Goal: Communication & Community: Ask a question

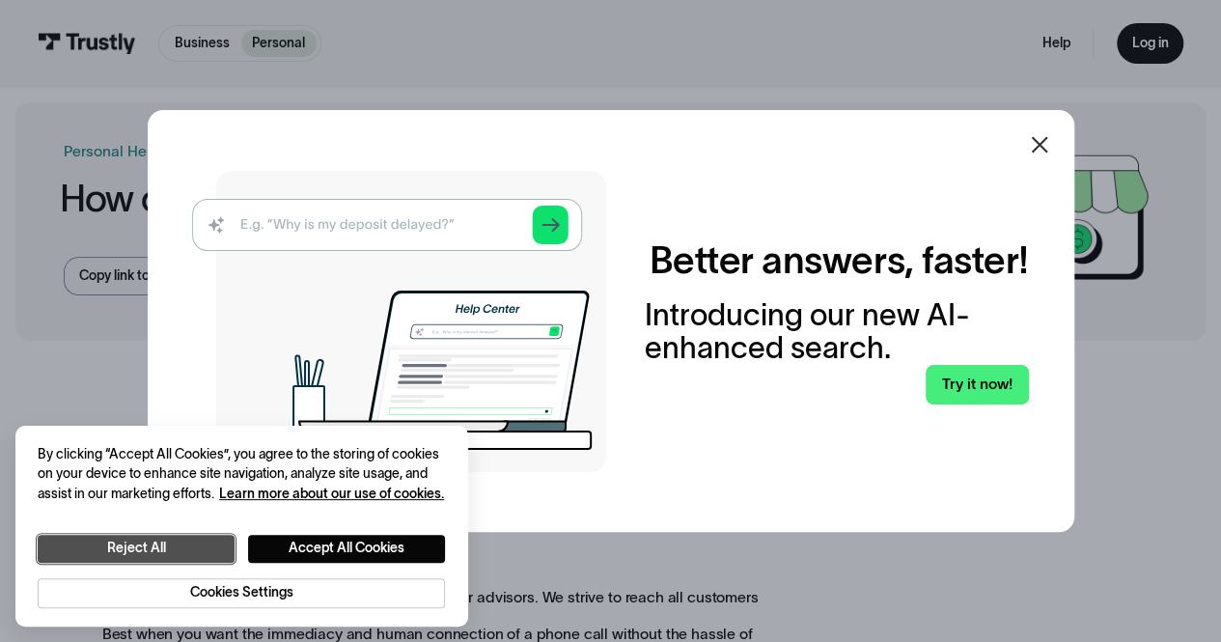
drag, startPoint x: 215, startPoint y: 548, endPoint x: 228, endPoint y: 546, distance: 12.9
click at [215, 548] on button "Reject All" at bounding box center [136, 549] width 197 height 28
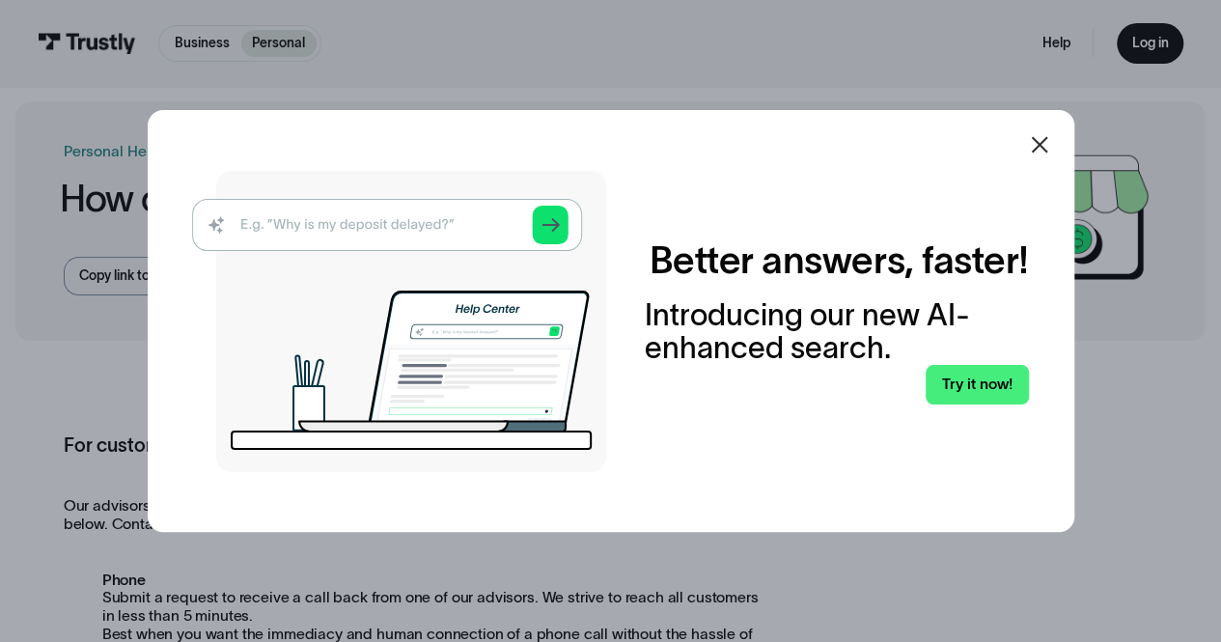
click at [1041, 140] on icon at bounding box center [1039, 145] width 16 height 16
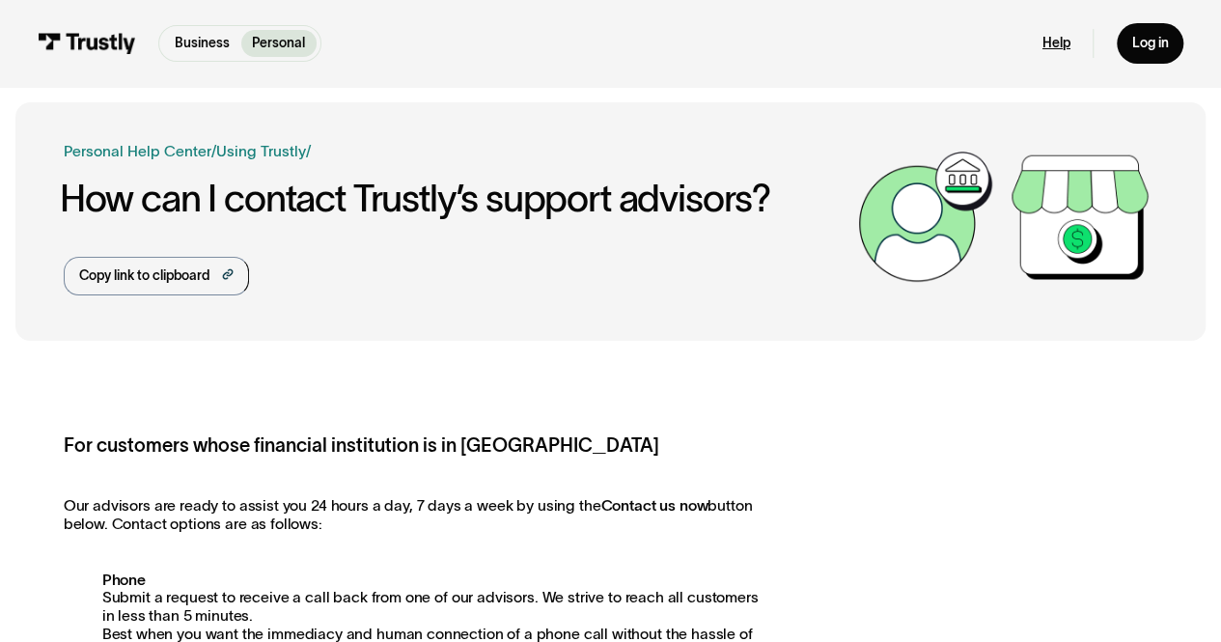
click at [1055, 49] on link "Help" at bounding box center [1057, 43] width 28 height 17
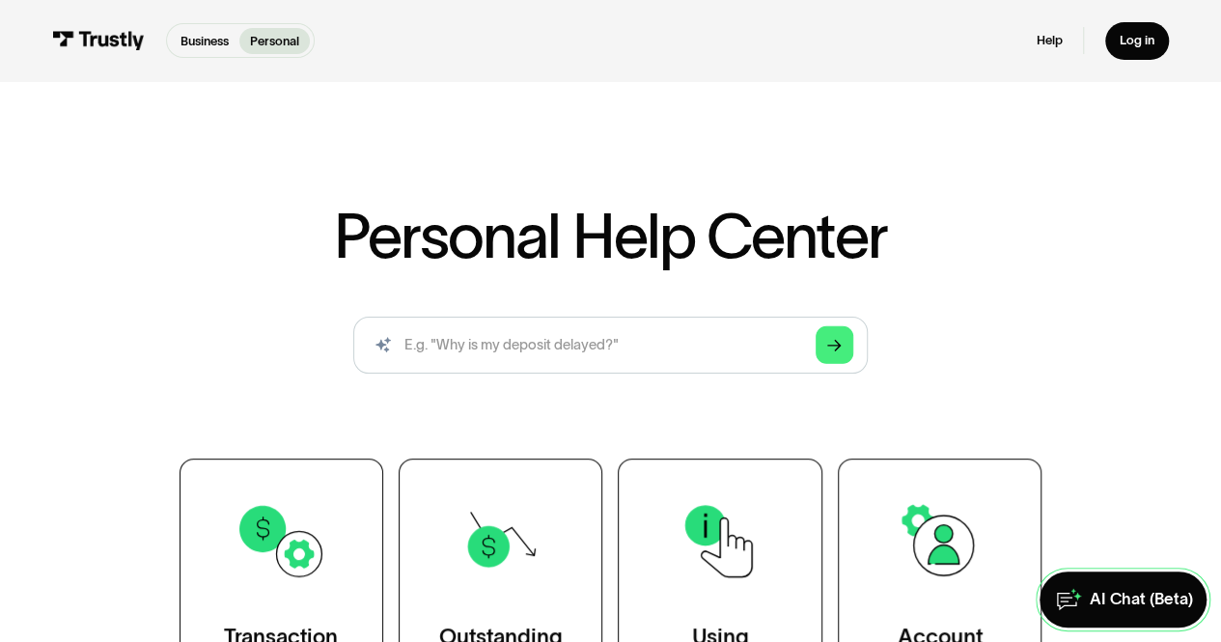
click at [1110, 581] on link "AI Chat (Beta)" at bounding box center [1123, 600] width 167 height 57
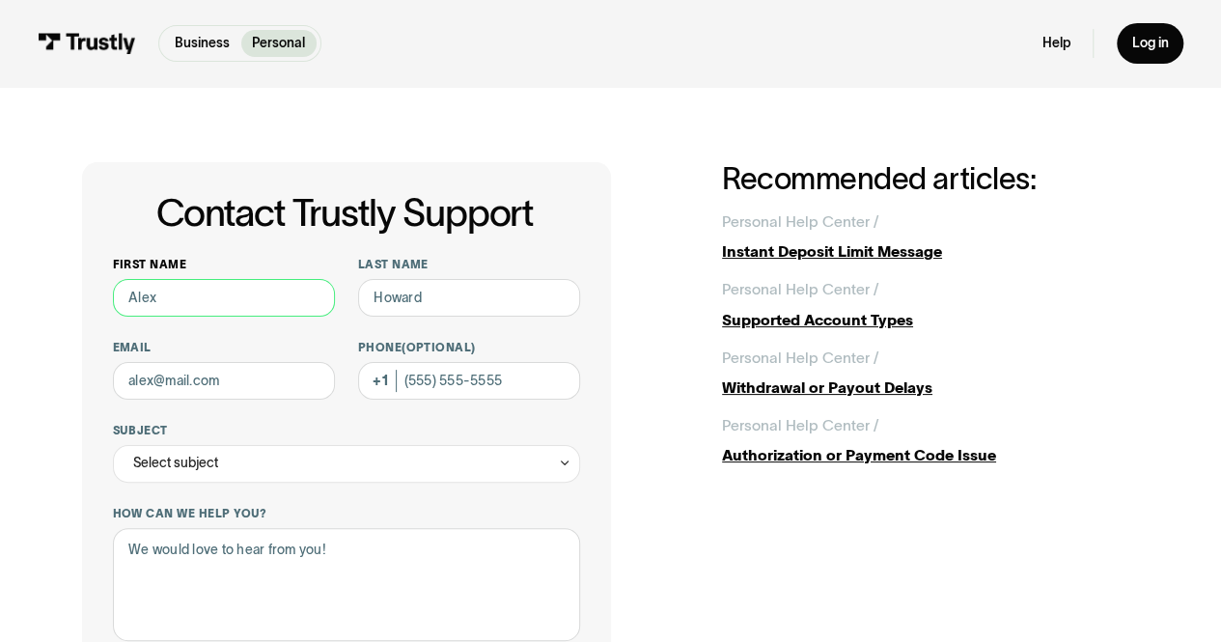
click at [207, 308] on input "First name" at bounding box center [224, 298] width 223 height 38
type input "[PERSON_NAME]"
type input "Truman"
type input "drake_sprig@yahoo.com"
type input "(530) 391-3925"
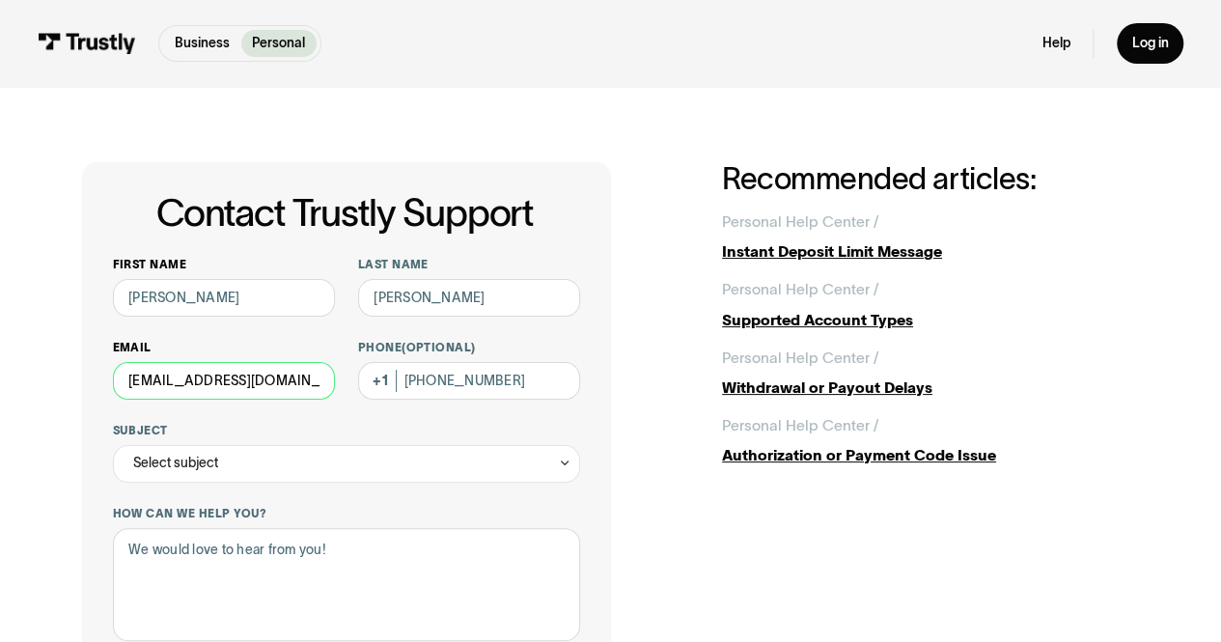
drag, startPoint x: 293, startPoint y: 387, endPoint x: 118, endPoint y: 385, distance: 174.8
click at [118, 385] on input "drake_sprig@yahoo.com" at bounding box center [224, 381] width 223 height 38
type input "trumaniainc@gmail.com"
click at [267, 468] on div "Select subject" at bounding box center [347, 464] width 468 height 38
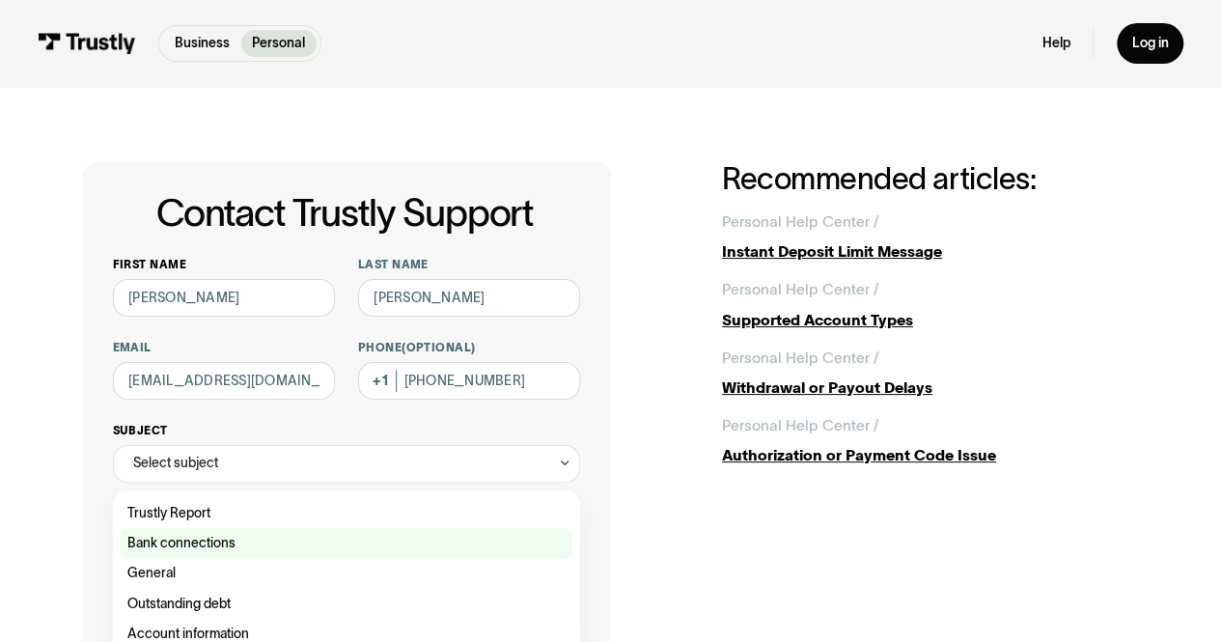
click at [300, 537] on div "Contact Trustly Support" at bounding box center [346, 543] width 453 height 30
type input "**********"
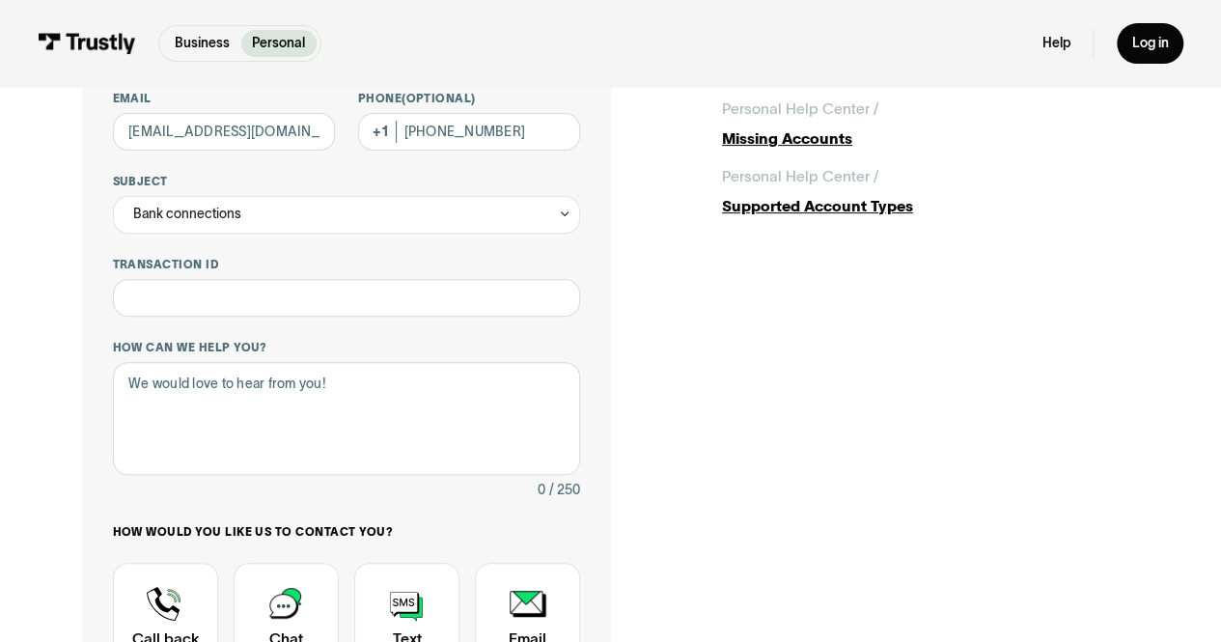
scroll to position [261, 0]
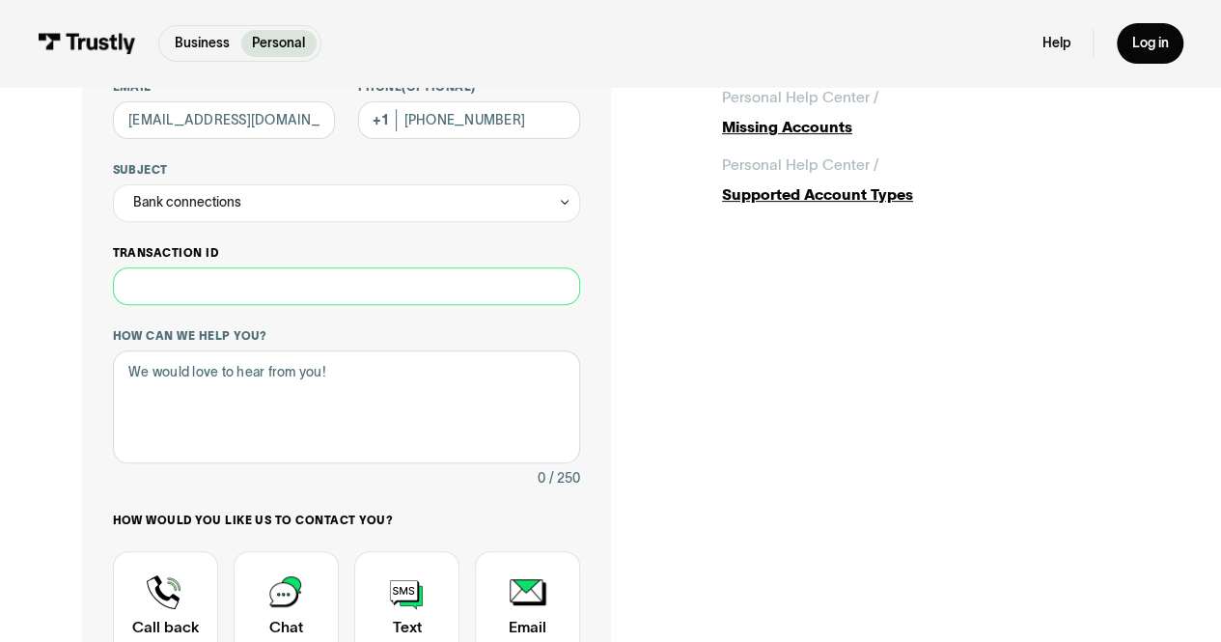
click at [369, 279] on input "Transaction ID" at bounding box center [347, 286] width 468 height 38
type input "*"
paste input "**********"
type input "**********"
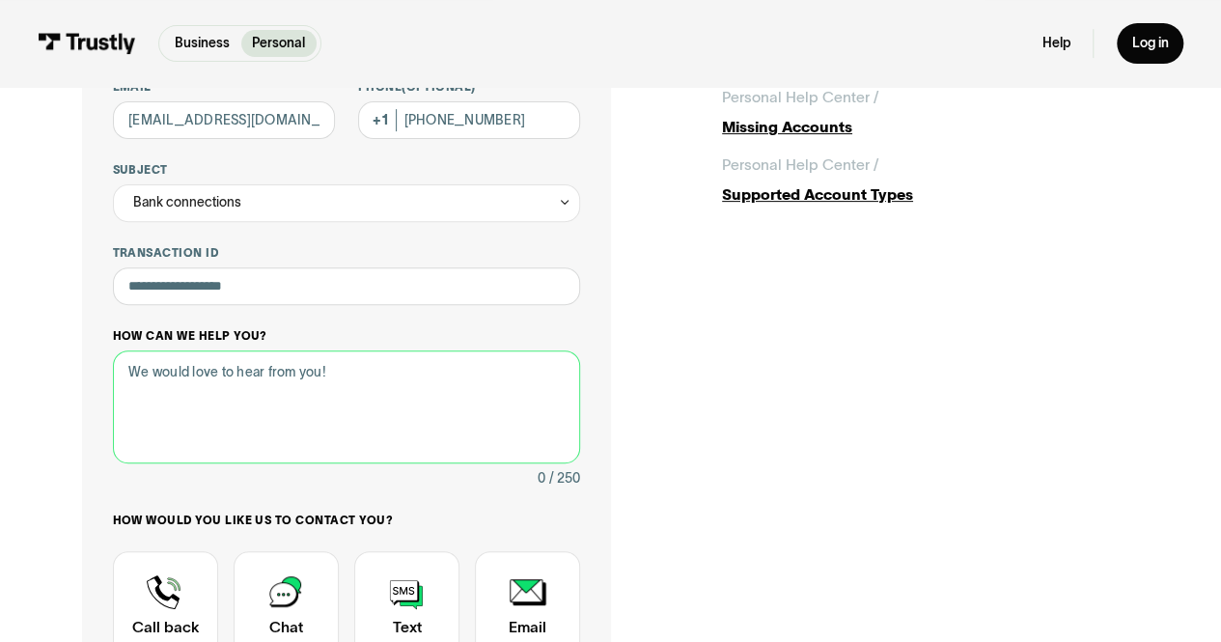
click at [353, 368] on textarea "How can we help you?" at bounding box center [347, 406] width 468 height 113
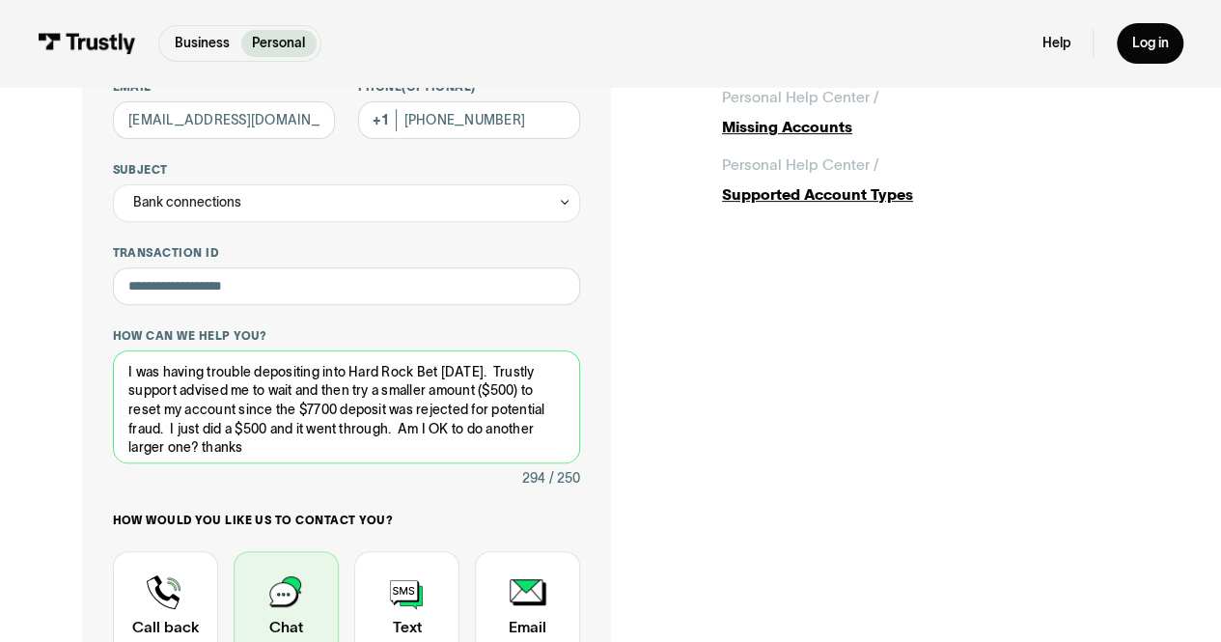
type textarea "I was having trouble depositing into Hard Rock Bet yesterday. Trustly support a…"
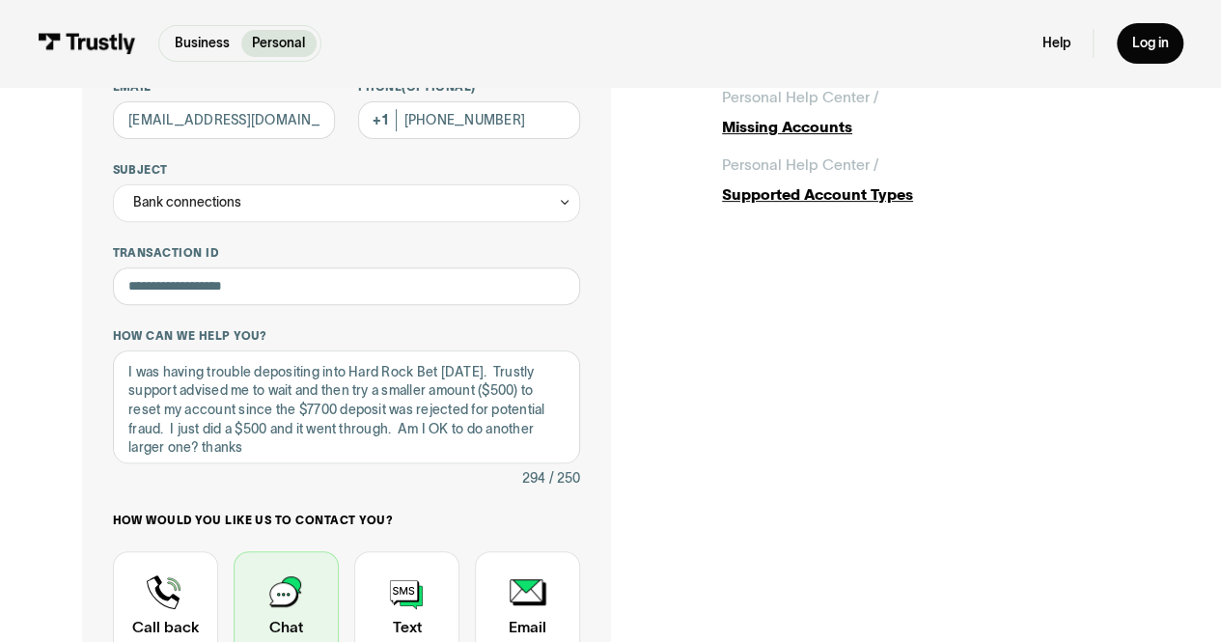
click at [289, 609] on div "Contact Trustly Support" at bounding box center [286, 606] width 105 height 110
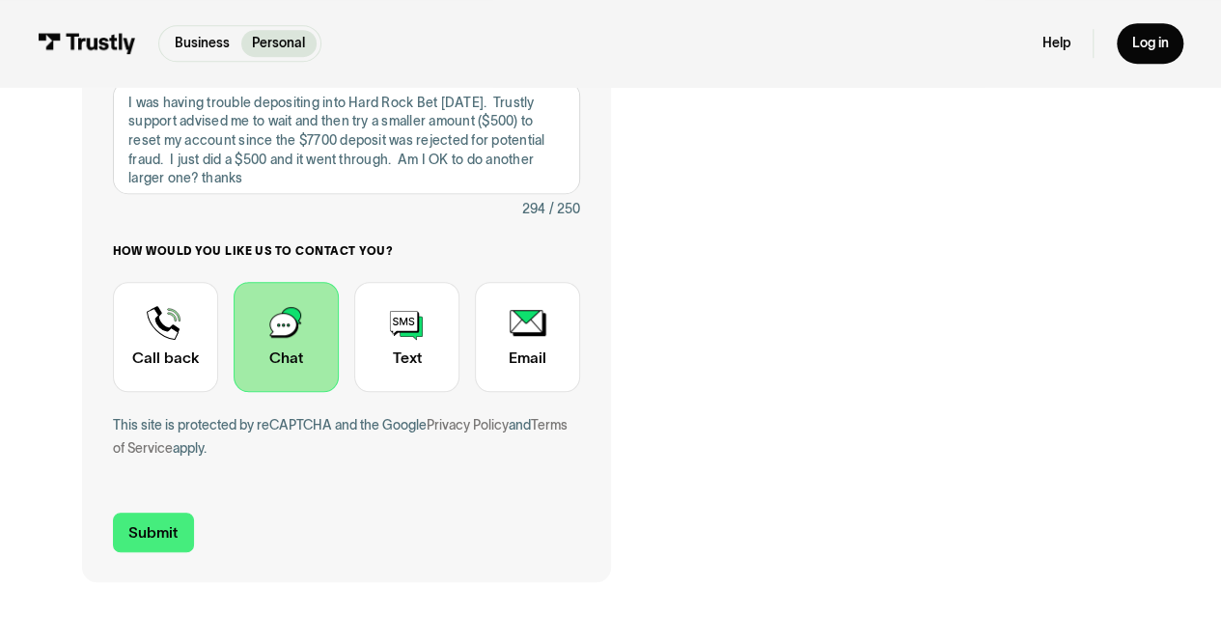
scroll to position [536, 0]
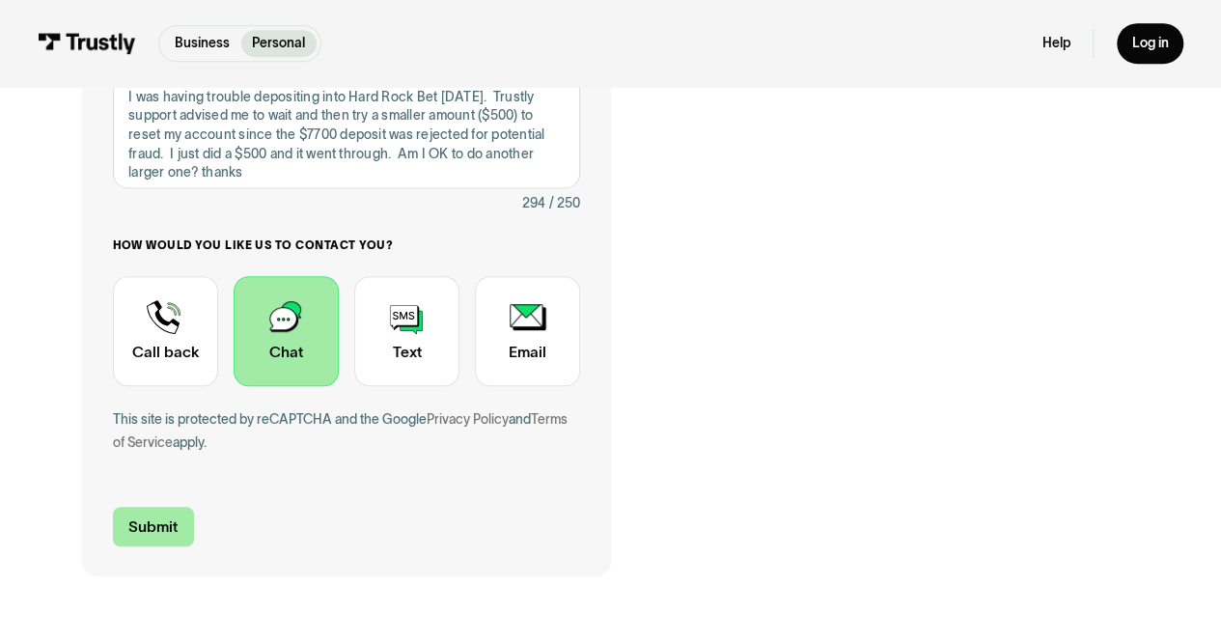
click at [155, 539] on input "Submit" at bounding box center [153, 527] width 81 height 40
type input "+15303913925"
